Goal: Information Seeking & Learning: Understand process/instructions

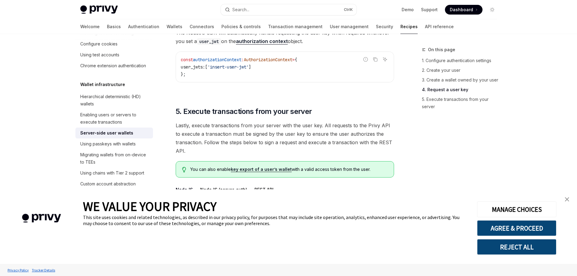
scroll to position [993, 0]
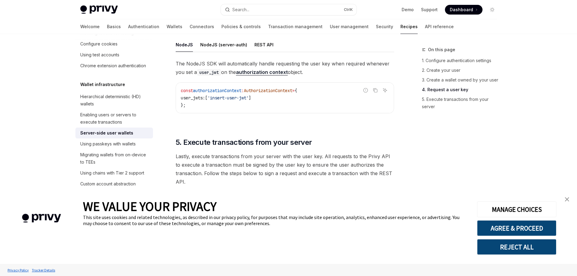
click at [228, 97] on span "'insert-user-jwt'" at bounding box center [228, 97] width 41 height 5
click at [228, 96] on span "'insert-user-jwt'" at bounding box center [228, 97] width 41 height 5
click at [251, 95] on span "]" at bounding box center [250, 97] width 2 height 5
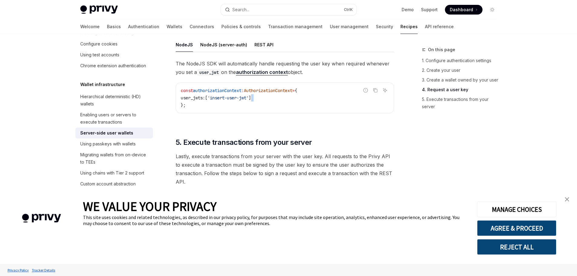
click at [251, 95] on span "]" at bounding box center [250, 97] width 2 height 5
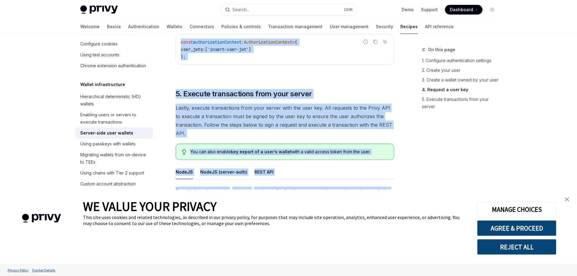
scroll to position [1084, 0]
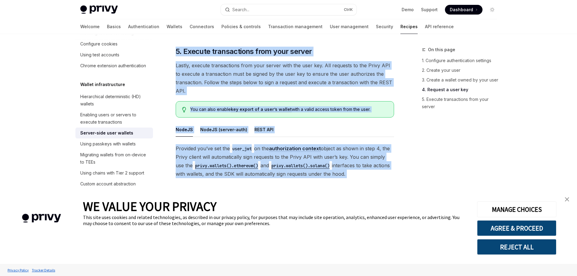
drag, startPoint x: 182, startPoint y: 54, endPoint x: 346, endPoint y: 279, distance: 278.8
click at [345, 48] on h2 "​ 5. Execute transactions from your server" at bounding box center [285, 52] width 218 height 10
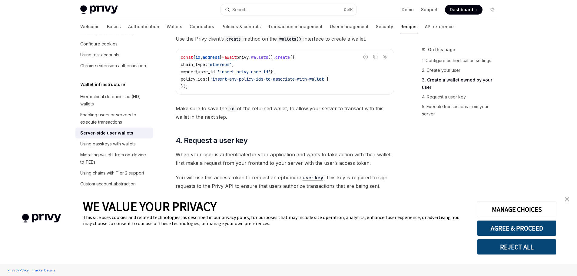
scroll to position [751, 0]
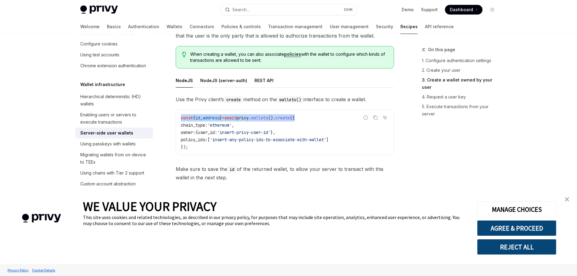
drag, startPoint x: 181, startPoint y: 118, endPoint x: 315, endPoint y: 113, distance: 134.3
click at [315, 113] on div "const { id , address } = await privy . wallets (). create ({ chain_type: 'ether…" at bounding box center [285, 132] width 218 height 45
click at [298, 126] on code "const { id , address } = await privy . wallets (). create ({ chain_type: 'ether…" at bounding box center [285, 132] width 208 height 36
drag, startPoint x: 250, startPoint y: 118, endPoint x: 327, endPoint y: 117, distance: 77.0
click at [327, 117] on code "const { id , address } = await privy . wallets (). create ({ chain_type: 'ether…" at bounding box center [285, 132] width 208 height 36
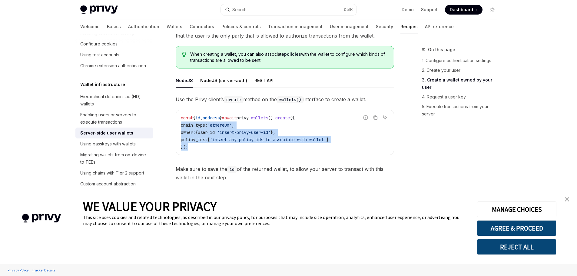
drag, startPoint x: 202, startPoint y: 149, endPoint x: 190, endPoint y: 128, distance: 23.6
click at [178, 125] on div "const { id , address } = await privy . wallets (). create ({ chain_type: 'ether…" at bounding box center [285, 132] width 218 height 45
click at [226, 139] on span "'insert-any-policy-ids-to-associate-with-wallet'" at bounding box center [268, 139] width 116 height 5
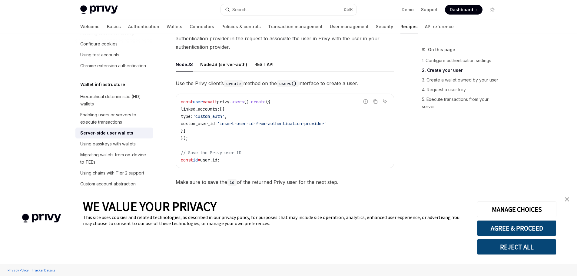
scroll to position [569, 0]
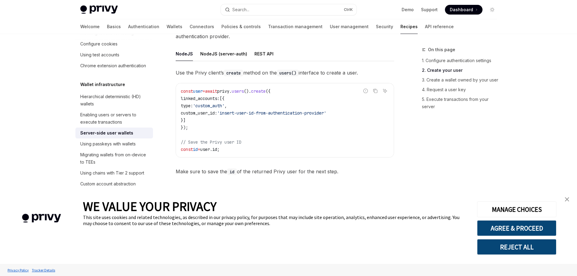
drag, startPoint x: 214, startPoint y: 89, endPoint x: 257, endPoint y: 120, distance: 53.0
click at [256, 96] on code "const user = await privy . users (). create ({ linked_accounts: [{ type: 'custo…" at bounding box center [285, 120] width 208 height 65
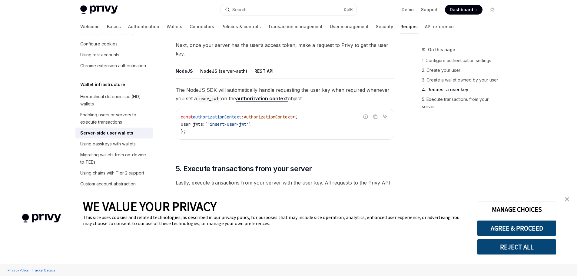
scroll to position [993, 0]
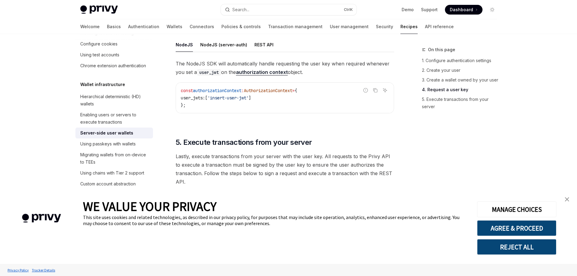
click at [196, 100] on span "user_jwts:" at bounding box center [193, 97] width 24 height 5
click at [205, 98] on span "user_jwts:" at bounding box center [193, 97] width 24 height 5
drag, startPoint x: 205, startPoint y: 98, endPoint x: 202, endPoint y: 96, distance: 4.1
click at [204, 97] on span "user_jwts:" at bounding box center [193, 97] width 24 height 5
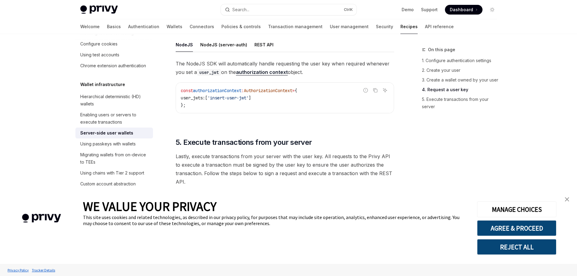
click at [202, 96] on span "user_jwts:" at bounding box center [193, 97] width 24 height 5
click at [260, 75] on link "authorization context" at bounding box center [262, 72] width 52 height 6
type textarea "*"
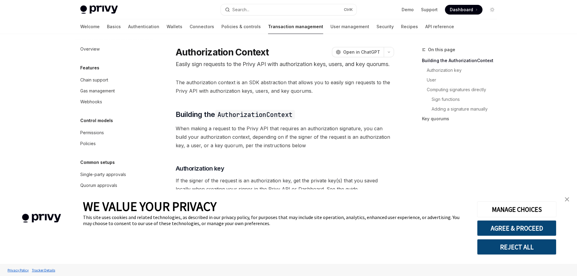
click at [261, 68] on p "Easily sign requests to the Privy API with authorization keys, users, and key q…" at bounding box center [285, 64] width 218 height 8
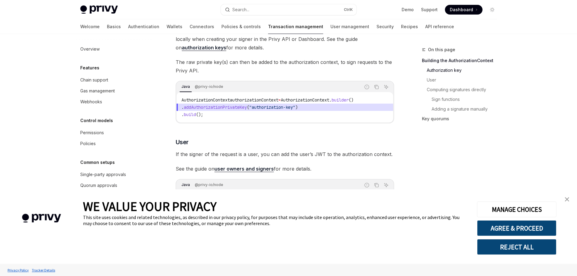
scroll to position [151, 0]
click at [196, 117] on code "AuthorizationContext authorizationContext = AuthorizationContext . builder () .…" at bounding box center [284, 106] width 207 height 22
click at [189, 101] on span "AuthorizationContext" at bounding box center [205, 98] width 48 height 5
click at [191, 101] on span "AuthorizationContext" at bounding box center [205, 98] width 48 height 5
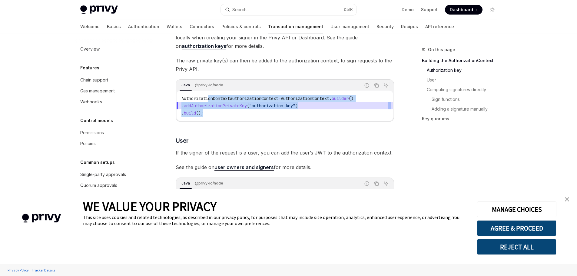
drag, startPoint x: 210, startPoint y: 105, endPoint x: 224, endPoint y: 121, distance: 21.2
click at [224, 117] on code "AuthorizationContext authorizationContext = AuthorizationContext . builder () .…" at bounding box center [284, 106] width 207 height 22
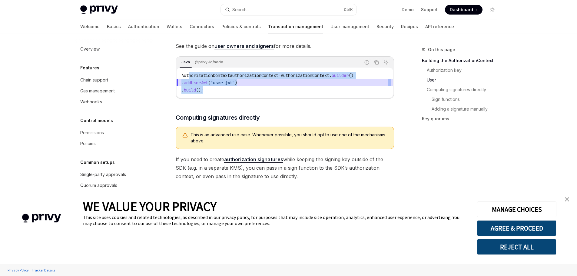
drag, startPoint x: 189, startPoint y: 76, endPoint x: 224, endPoint y: 98, distance: 40.5
click at [224, 97] on div "AuthorizationContext authorizationContext = AuthorizationContext . builder () .…" at bounding box center [285, 83] width 217 height 30
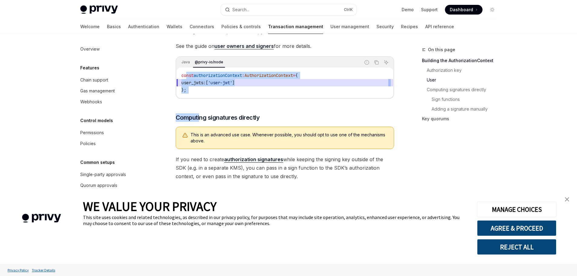
drag, startPoint x: 185, startPoint y: 81, endPoint x: 200, endPoint y: 113, distance: 35.1
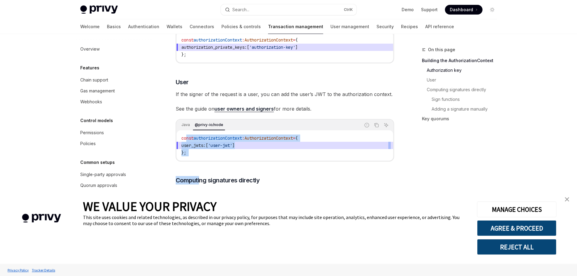
scroll to position [151, 0]
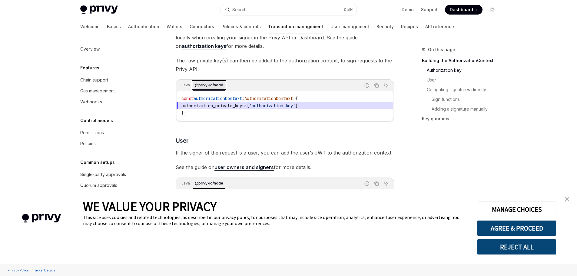
click at [214, 89] on div "@privy-io/node" at bounding box center [209, 84] width 32 height 7
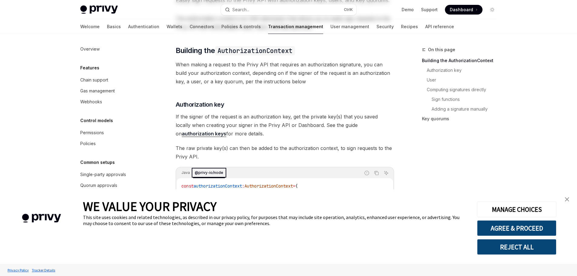
scroll to position [0, 0]
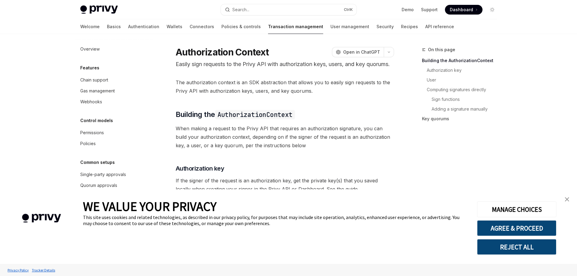
click at [563, 199] on link "close banner" at bounding box center [567, 199] width 12 height 12
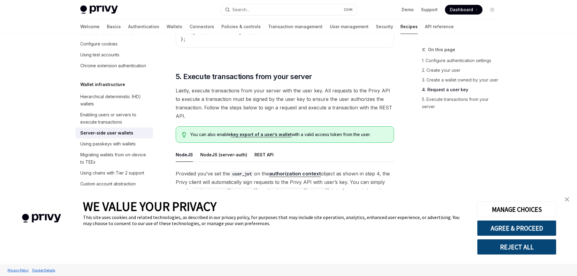
scroll to position [1084, 0]
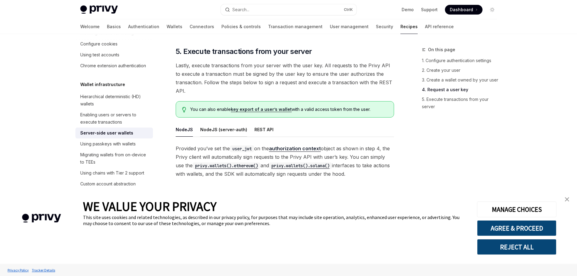
click at [233, 130] on button "NodeJS (server-auth)" at bounding box center [223, 129] width 47 height 14
click at [179, 135] on button "NodeJS" at bounding box center [184, 129] width 17 height 14
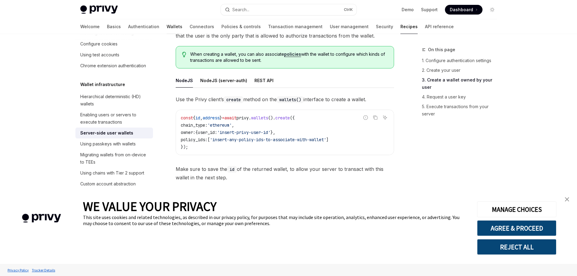
scroll to position [599, 0]
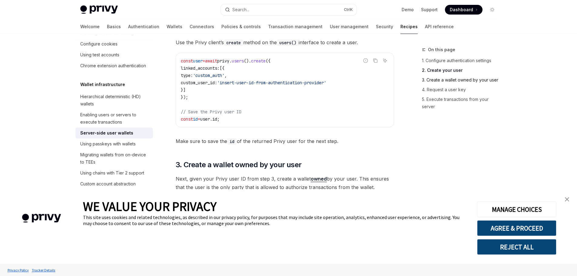
click at [442, 81] on link "3. Create a wallet owned by your user" at bounding box center [462, 80] width 80 height 10
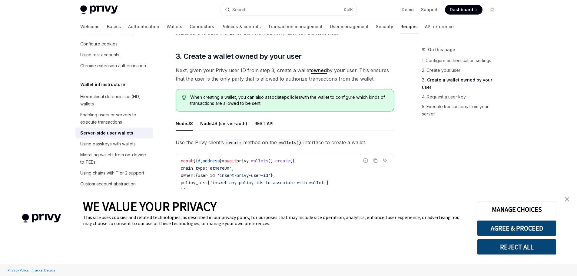
scroll to position [713, 0]
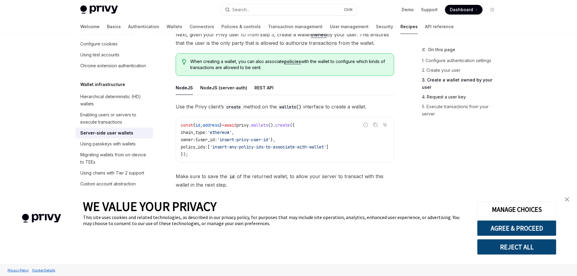
click at [455, 92] on link "4. Request a user key" at bounding box center [462, 97] width 80 height 10
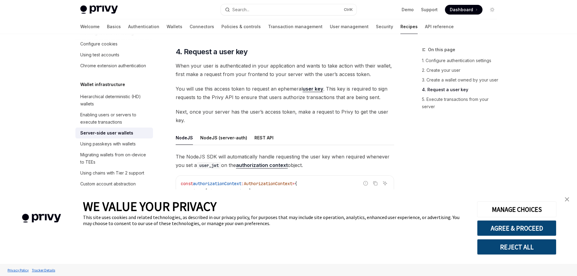
scroll to position [901, 0]
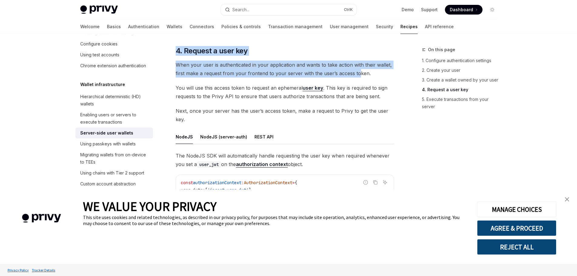
drag, startPoint x: 172, startPoint y: 44, endPoint x: 361, endPoint y: 71, distance: 190.7
click at [317, 77] on span "When your user is authenticated in your application and wants to take action wi…" at bounding box center [285, 69] width 218 height 17
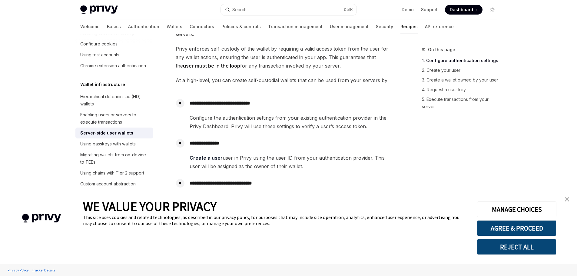
scroll to position [0, 0]
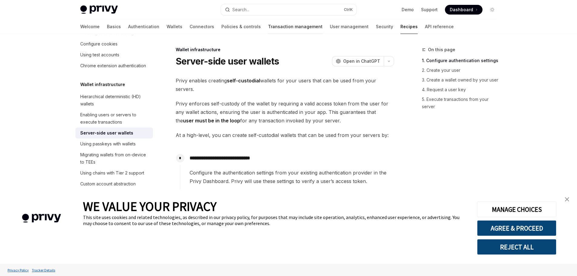
click at [268, 25] on link "Transaction management" at bounding box center [295, 26] width 55 height 15
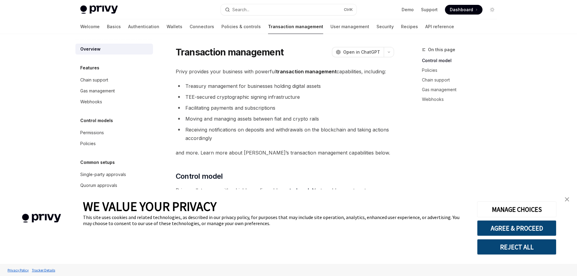
click at [134, 25] on div "Welcome Basics Authentication Wallets Connectors Policies & controls Transactio…" at bounding box center [267, 26] width 374 height 15
click at [167, 25] on link "Wallets" at bounding box center [175, 26] width 16 height 15
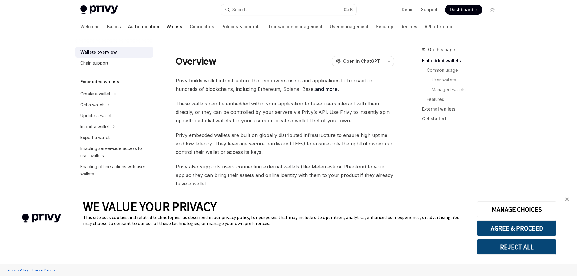
click at [128, 27] on link "Authentication" at bounding box center [143, 26] width 31 height 15
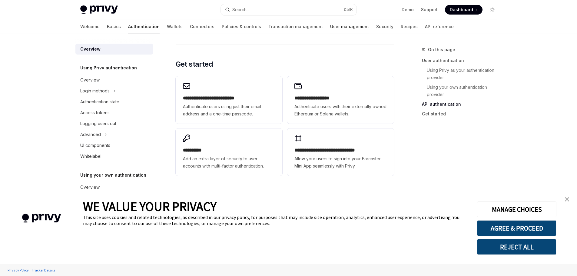
scroll to position [371, 0]
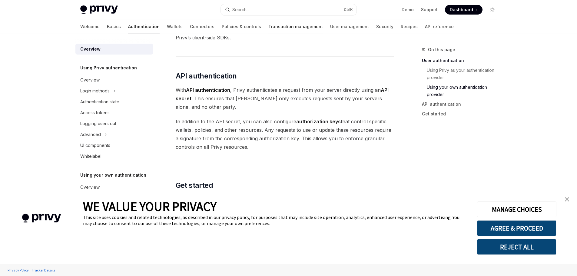
click at [280, 30] on link "Transaction management" at bounding box center [295, 26] width 55 height 15
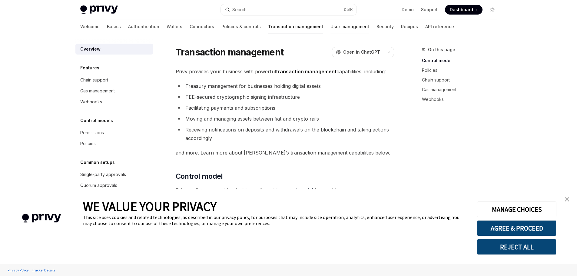
click at [331, 27] on link "User management" at bounding box center [350, 26] width 39 height 15
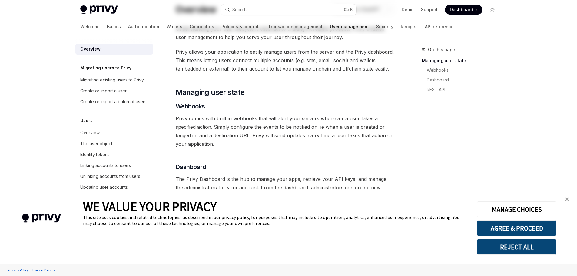
scroll to position [108, 0]
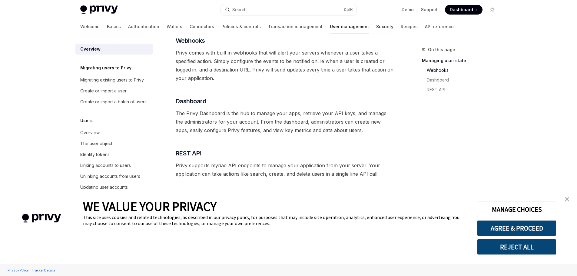
click at [376, 28] on link "Security" at bounding box center [384, 26] width 17 height 15
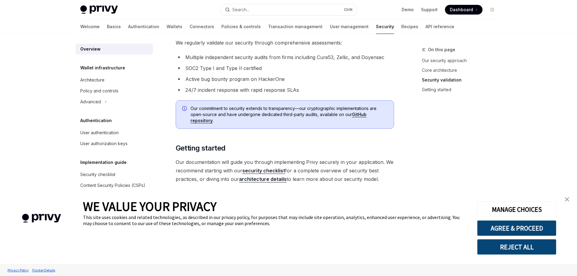
scroll to position [433, 0]
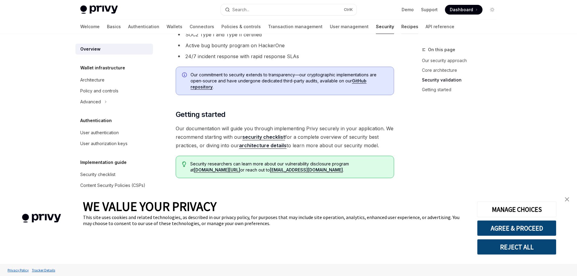
click at [401, 25] on link "Recipes" at bounding box center [409, 26] width 17 height 15
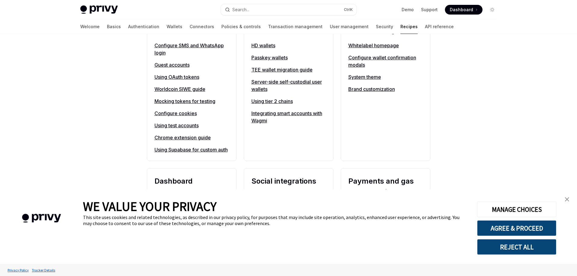
scroll to position [273, 0]
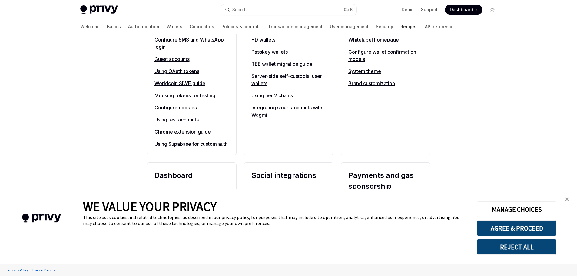
click at [275, 78] on link "Server-side self-custodial user wallets" at bounding box center [288, 79] width 75 height 15
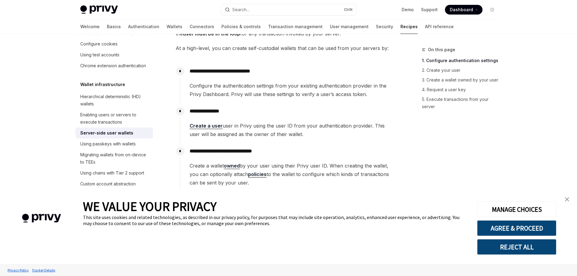
scroll to position [121, 0]
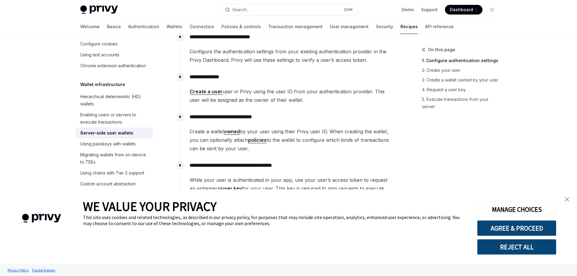
click at [210, 90] on link "Create a user" at bounding box center [206, 91] width 33 height 6
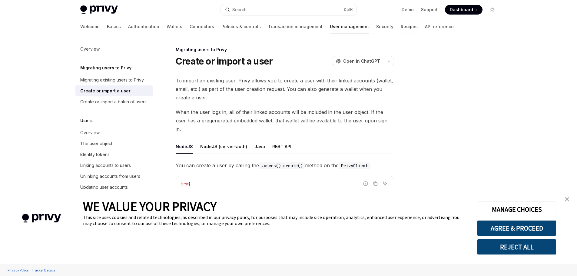
click at [401, 26] on link "Recipes" at bounding box center [409, 26] width 17 height 15
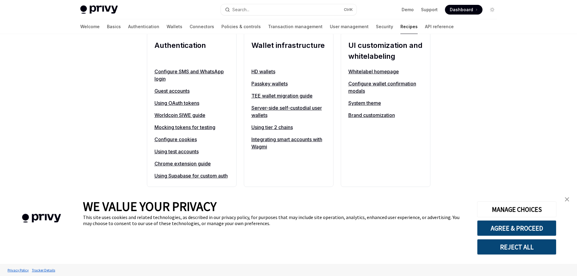
scroll to position [242, 0]
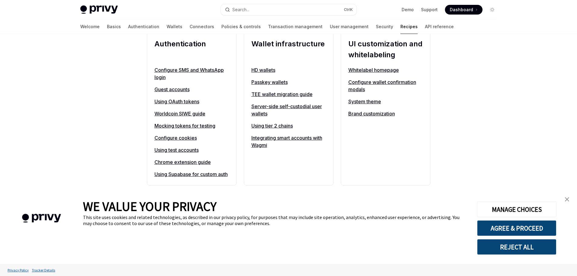
click at [273, 105] on link "Server-side self-custodial user wallets" at bounding box center [288, 110] width 75 height 15
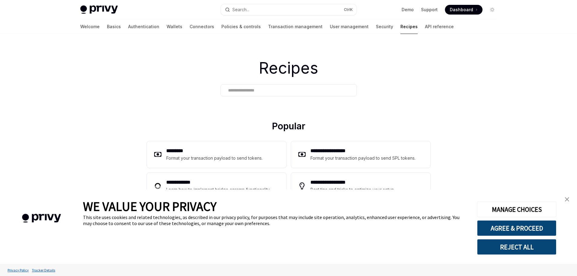
type textarea "*"
